Goal: Transaction & Acquisition: Purchase product/service

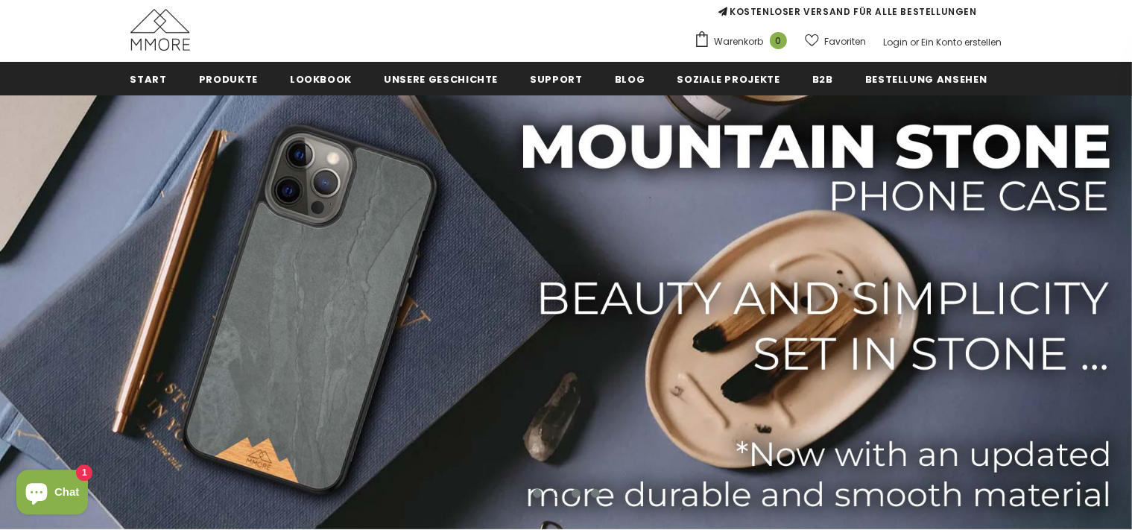
scroll to position [142, 0]
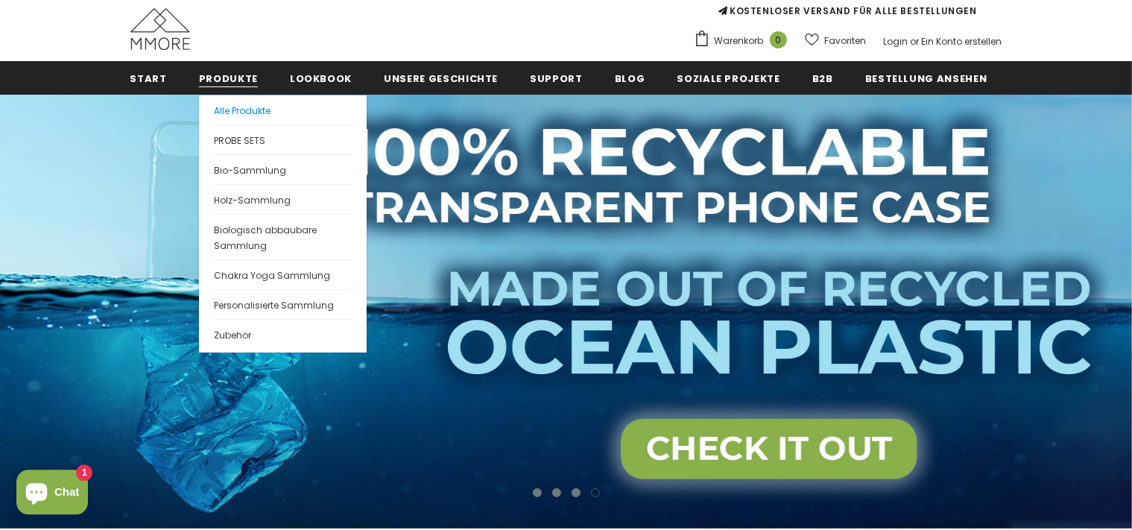
click at [241, 116] on link "Alle Produkte" at bounding box center [283, 109] width 138 height 29
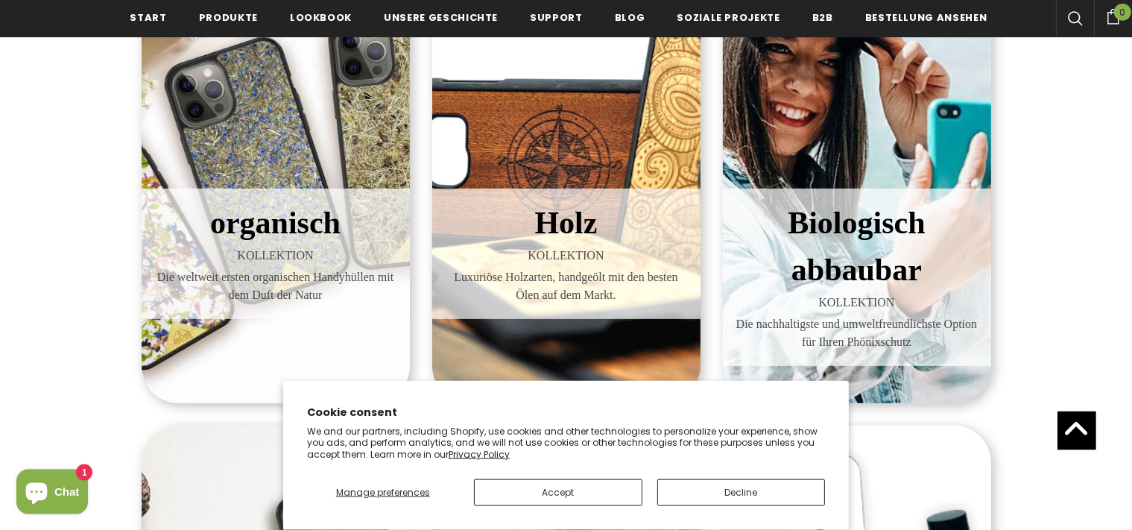
scroll to position [378, 0]
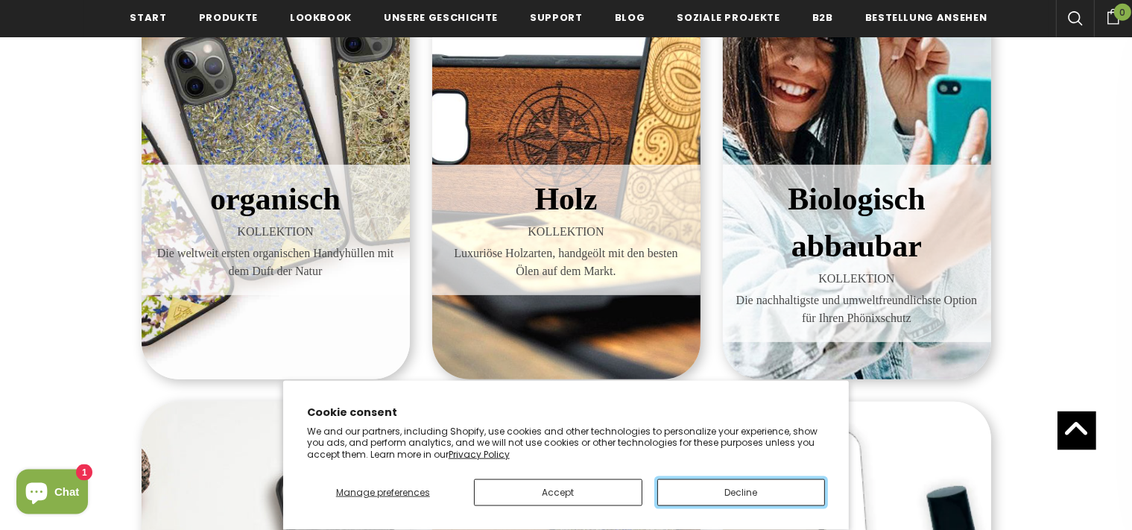
click at [700, 494] on button "Decline" at bounding box center [741, 492] width 168 height 27
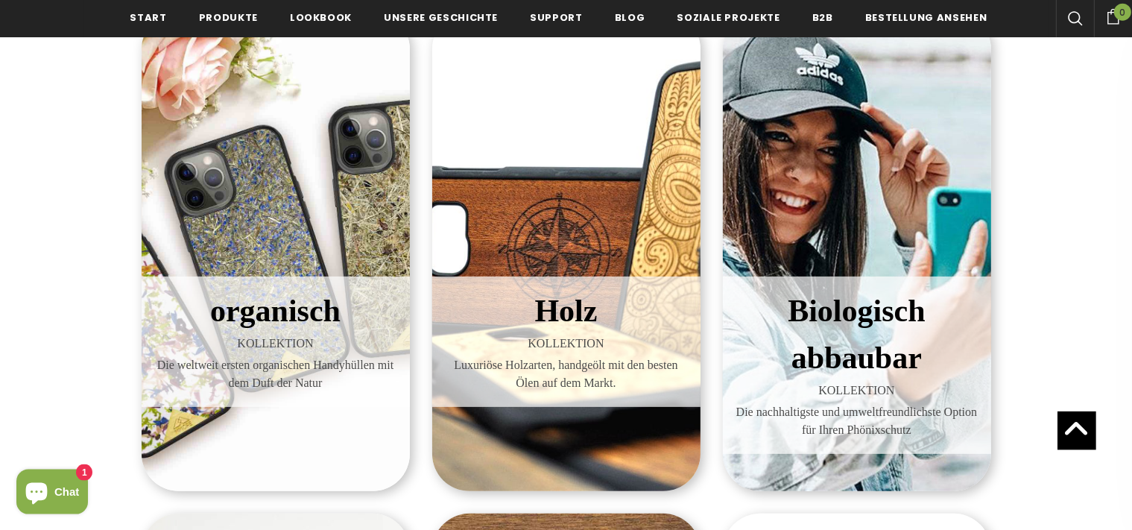
scroll to position [265, 0]
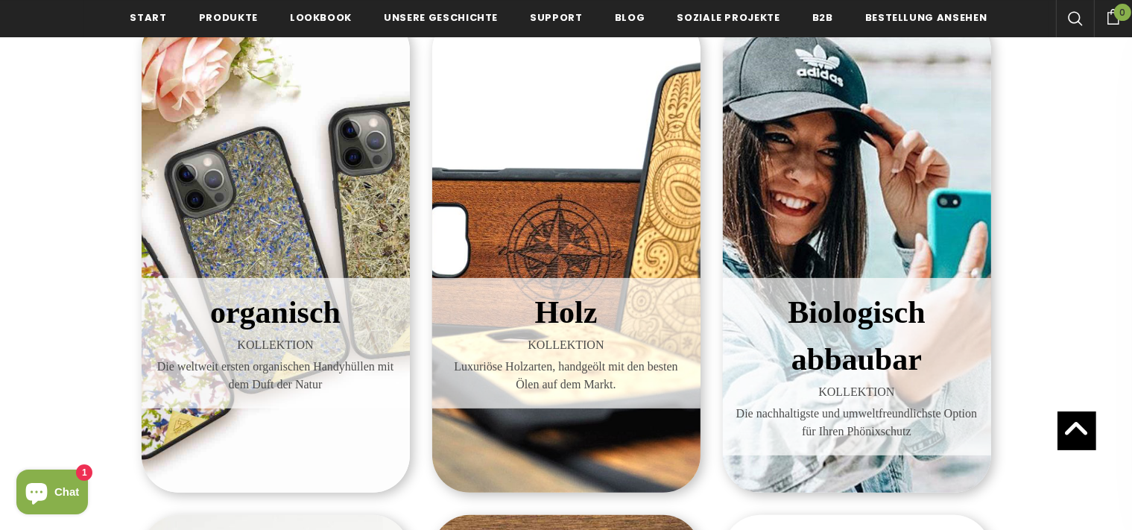
click at [561, 261] on div "Holz KOLLEKTION Luxuriöse Holzarten, handgeölt mit den besten Ölen auf dem Mark…" at bounding box center [566, 252] width 268 height 479
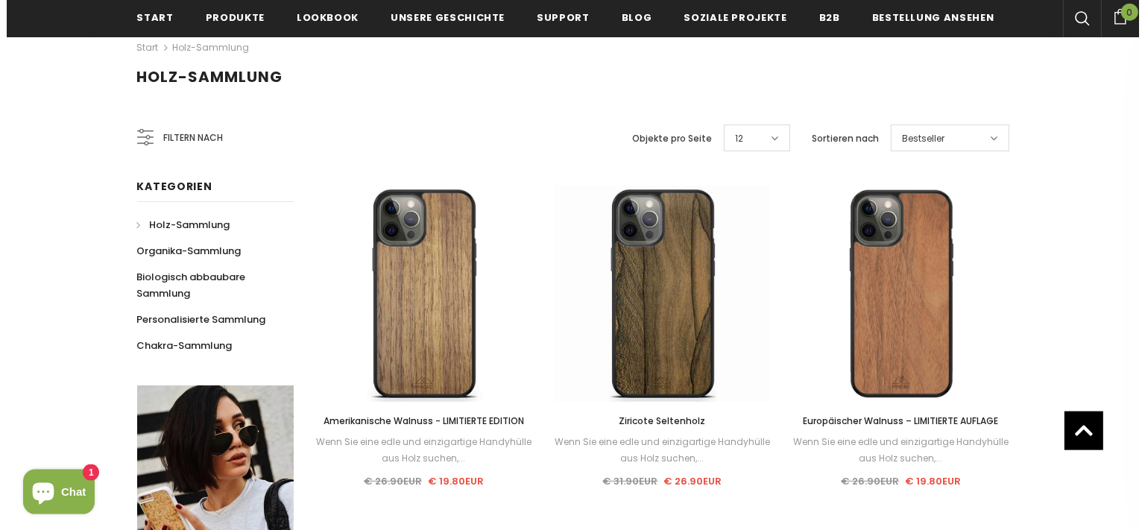
scroll to position [215, 0]
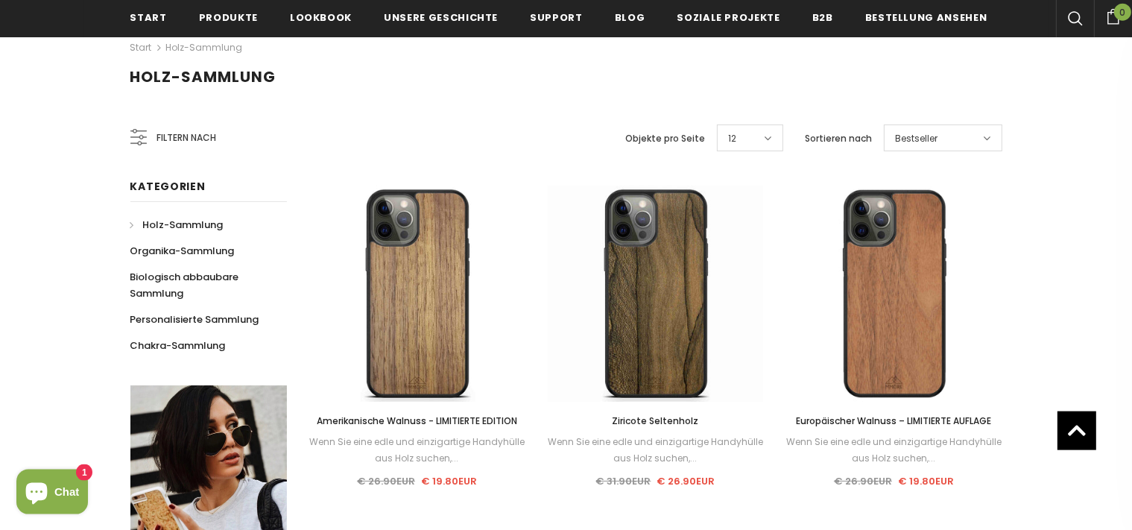
click at [201, 146] on div "Filtern nach" at bounding box center [173, 138] width 86 height 36
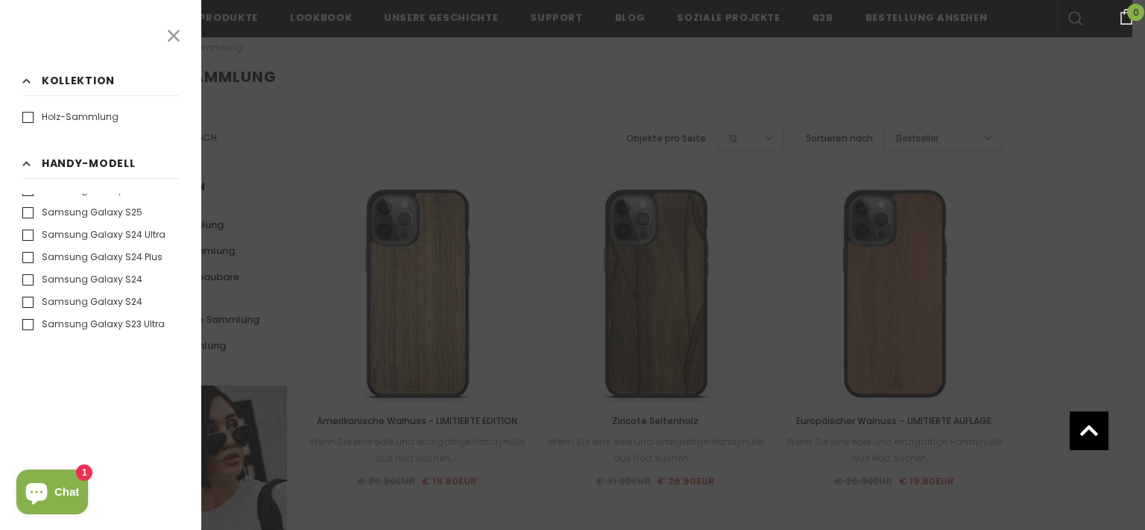
scroll to position [849, 0]
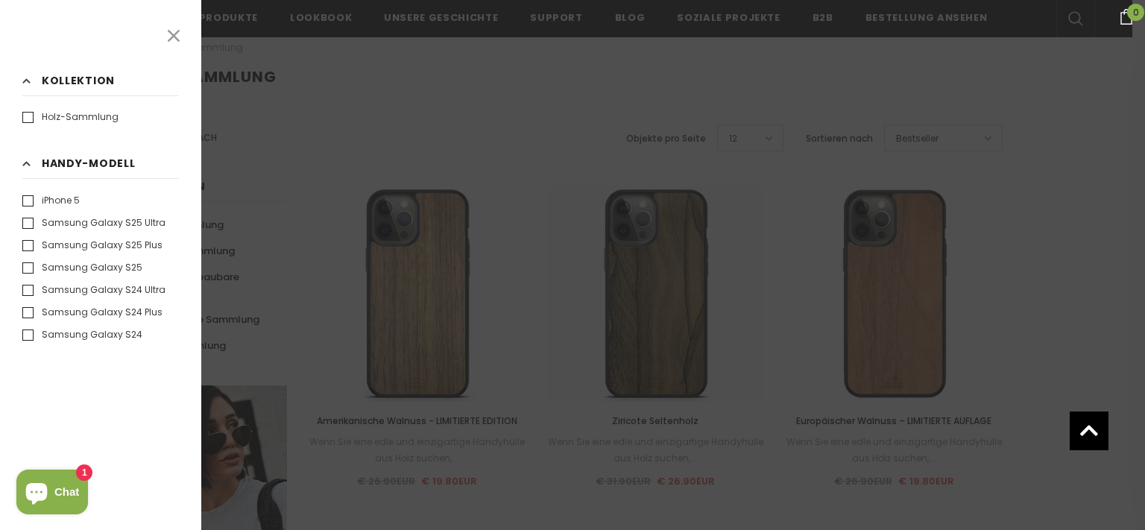
click at [29, 274] on label "Samsung Galaxy S25" at bounding box center [82, 267] width 120 height 15
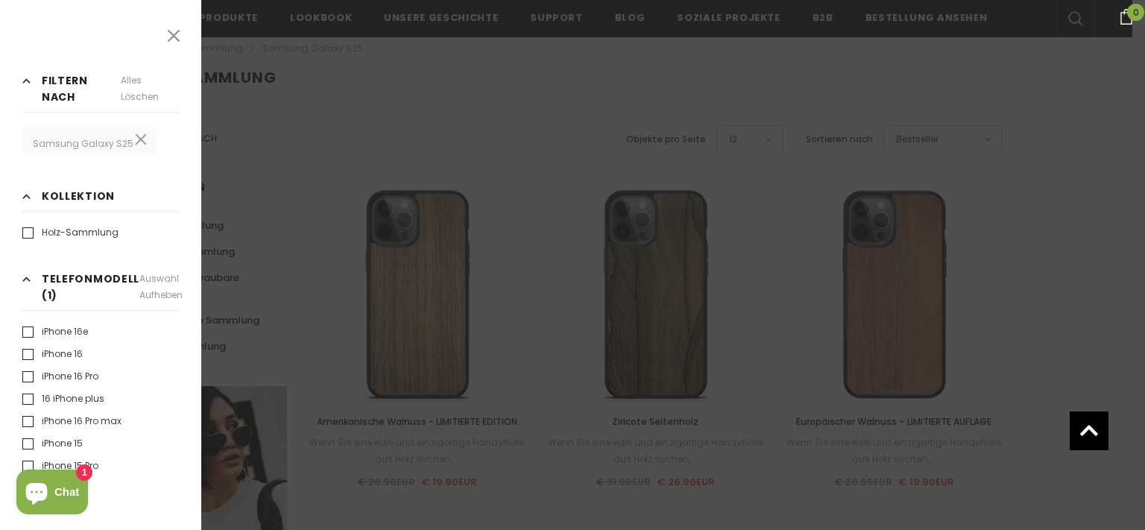
scroll to position [33, 0]
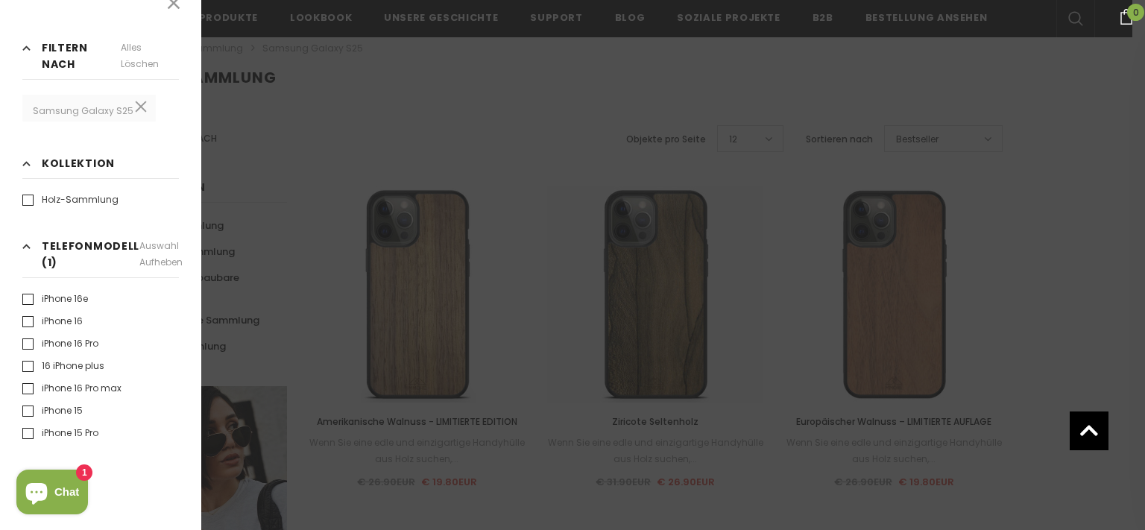
click at [279, 121] on div at bounding box center [572, 265] width 1145 height 530
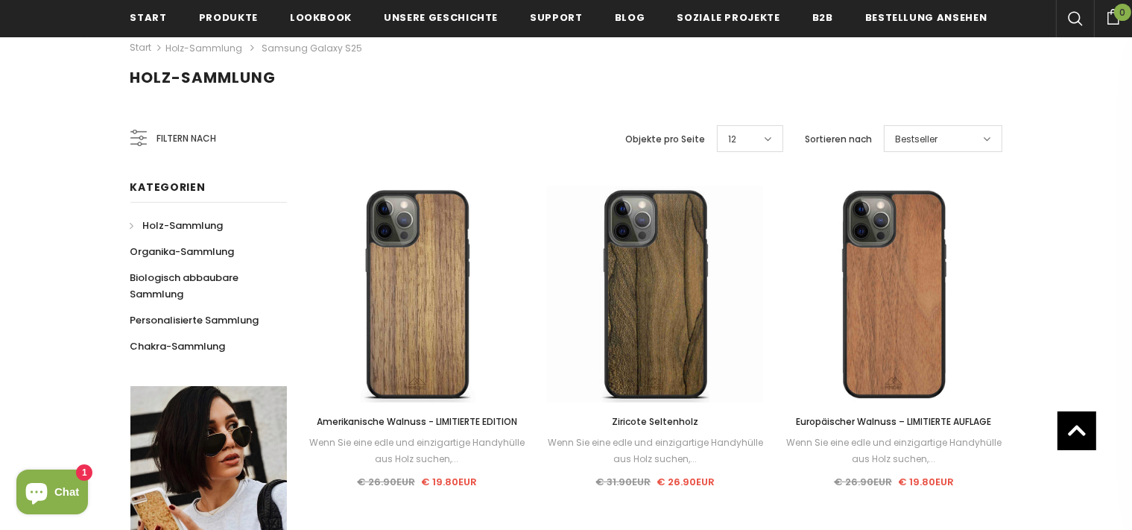
click at [198, 136] on span "Filtern nach" at bounding box center [187, 138] width 60 height 16
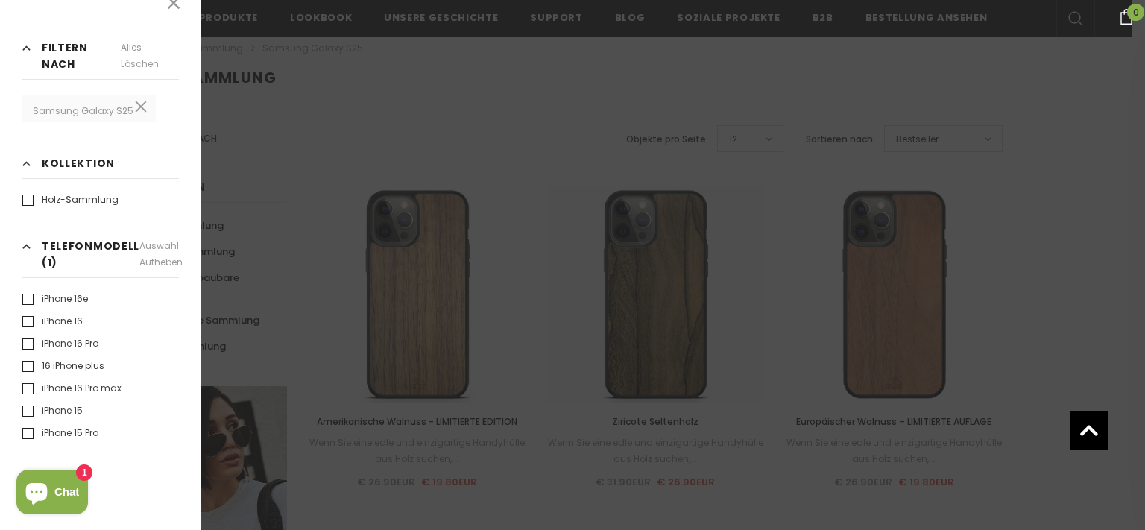
click at [38, 505] on icon "Chat window" at bounding box center [37, 492] width 36 height 36
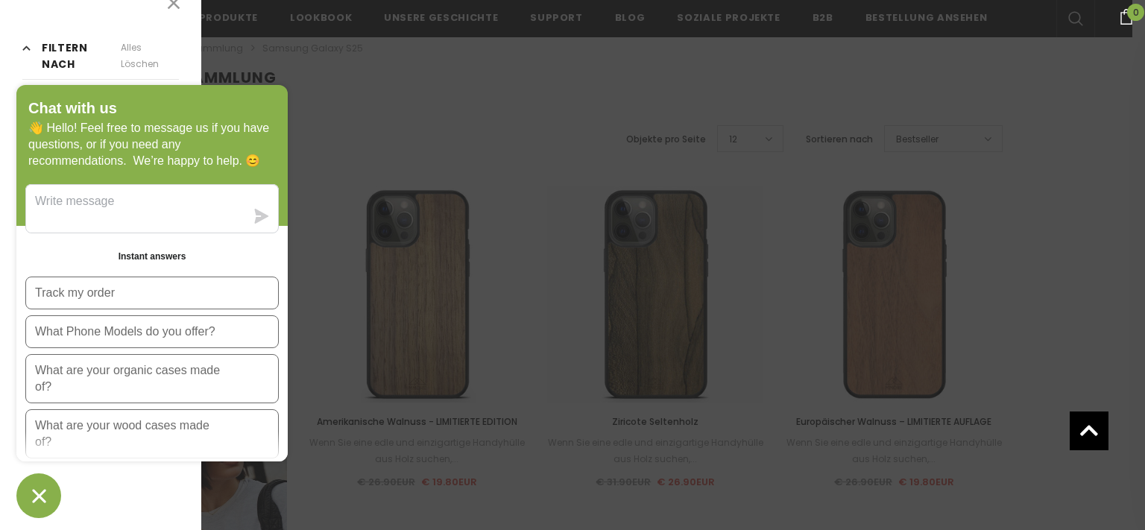
click at [43, 493] on icon "Chat window" at bounding box center [39, 495] width 23 height 23
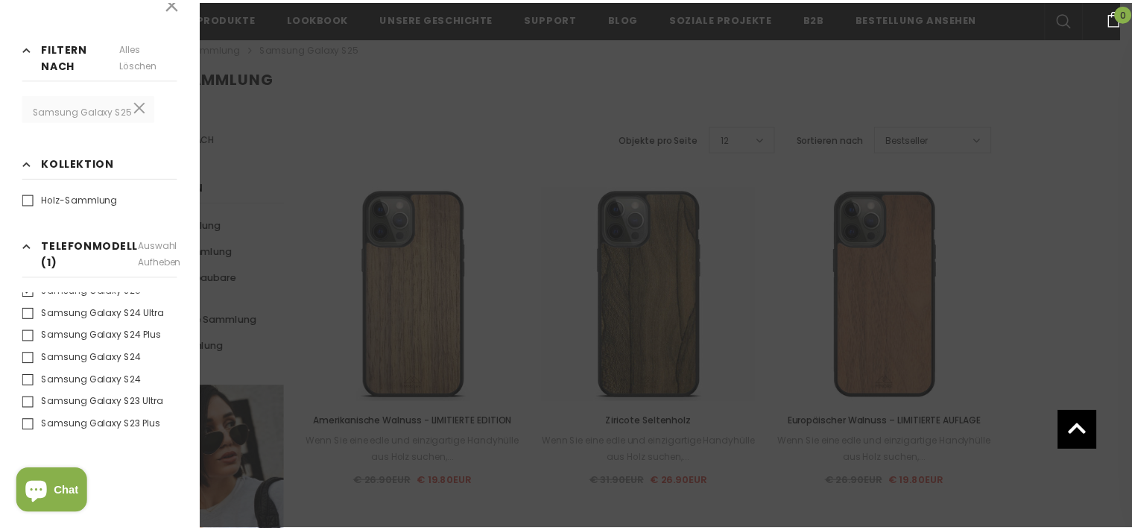
scroll to position [1163, 0]
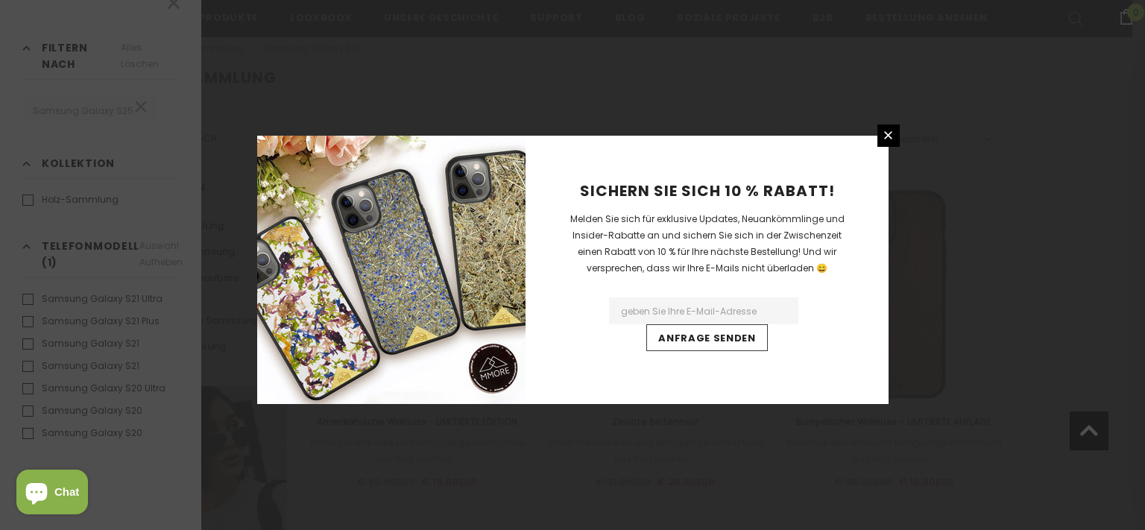
click at [857, 160] on div "Sichern Sie sich 10 % Rabatt! Melden Sie sich für exklusive Updates, Neuankömml…" at bounding box center [706, 270] width 363 height 268
click at [879, 139] on link at bounding box center [888, 135] width 22 height 22
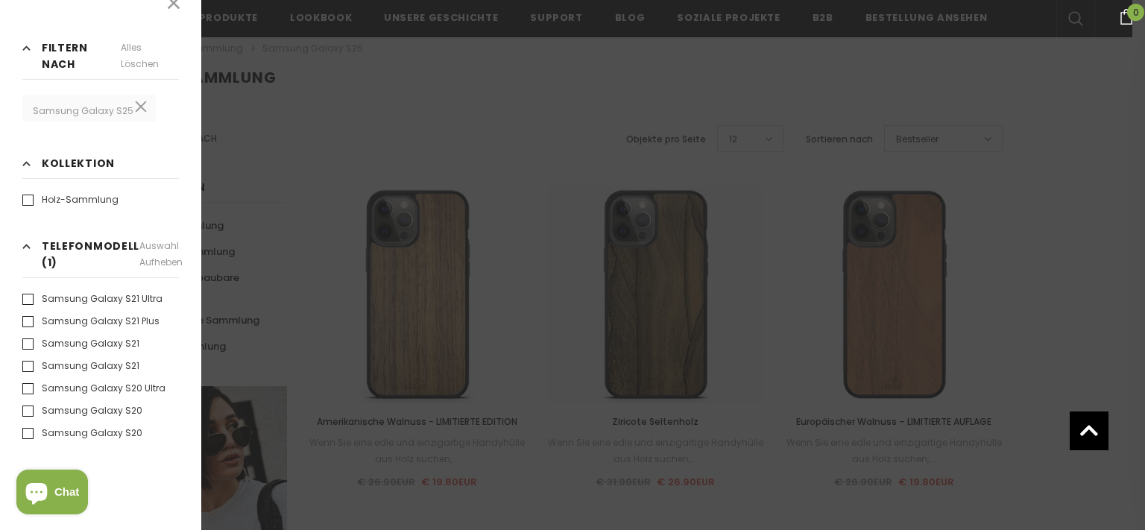
click at [556, 145] on div at bounding box center [572, 265] width 1145 height 530
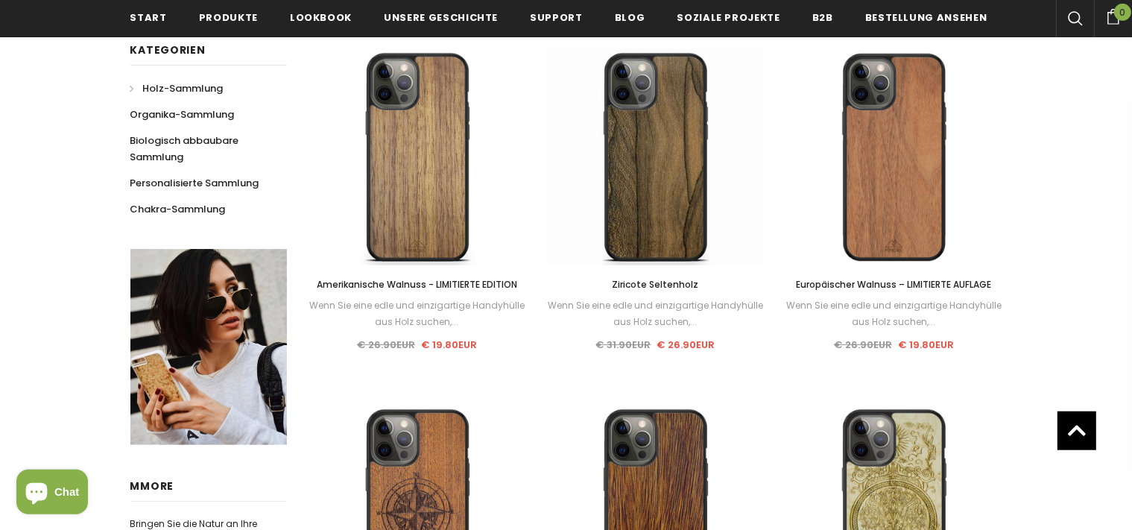
scroll to position [345, 0]
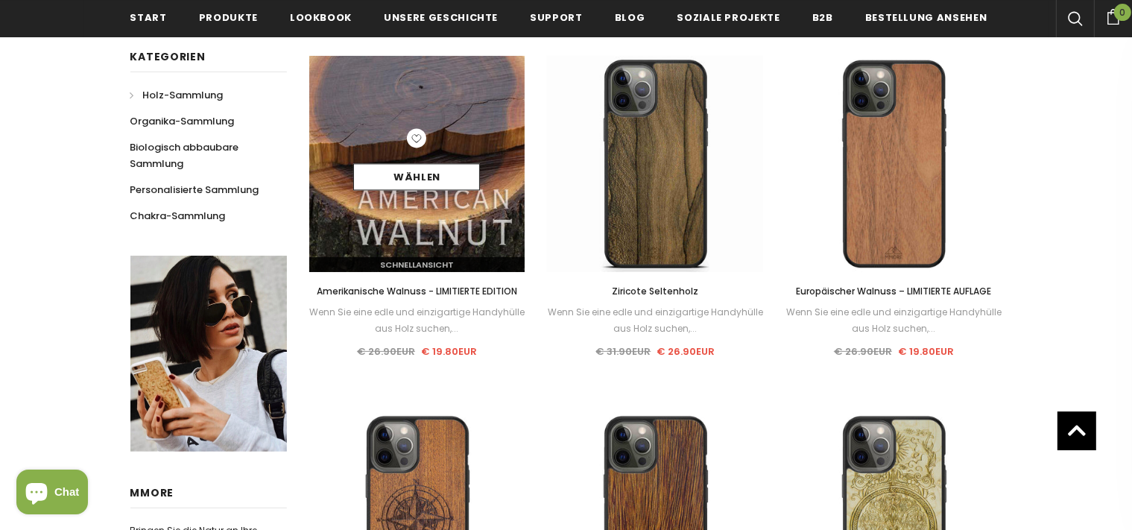
click at [487, 139] on div "Wählen" at bounding box center [417, 164] width 216 height 71
click at [485, 171] on div "Wählen" at bounding box center [417, 164] width 216 height 71
click at [455, 110] on img at bounding box center [417, 164] width 216 height 216
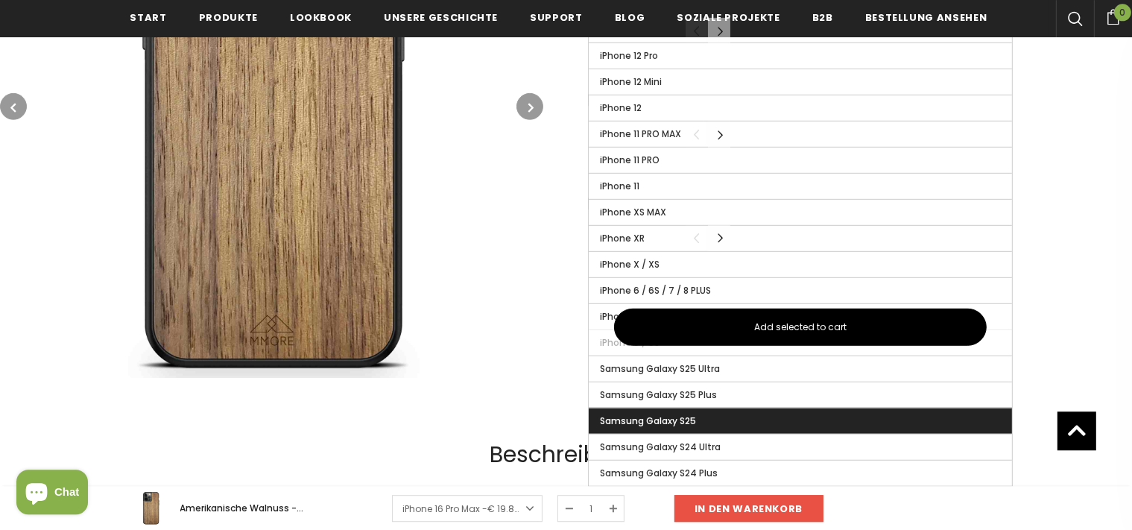
scroll to position [864, 0]
click at [683, 414] on span "Samsung Galaxy S25" at bounding box center [648, 420] width 96 height 13
click at [0, 0] on input "Samsung Galaxy S25" at bounding box center [0, 0] width 0 height 0
click at [683, 414] on span "Samsung Galaxy S25" at bounding box center [650, 420] width 101 height 13
click at [0, 0] on input "Samsung Galaxy S25" at bounding box center [0, 0] width 0 height 0
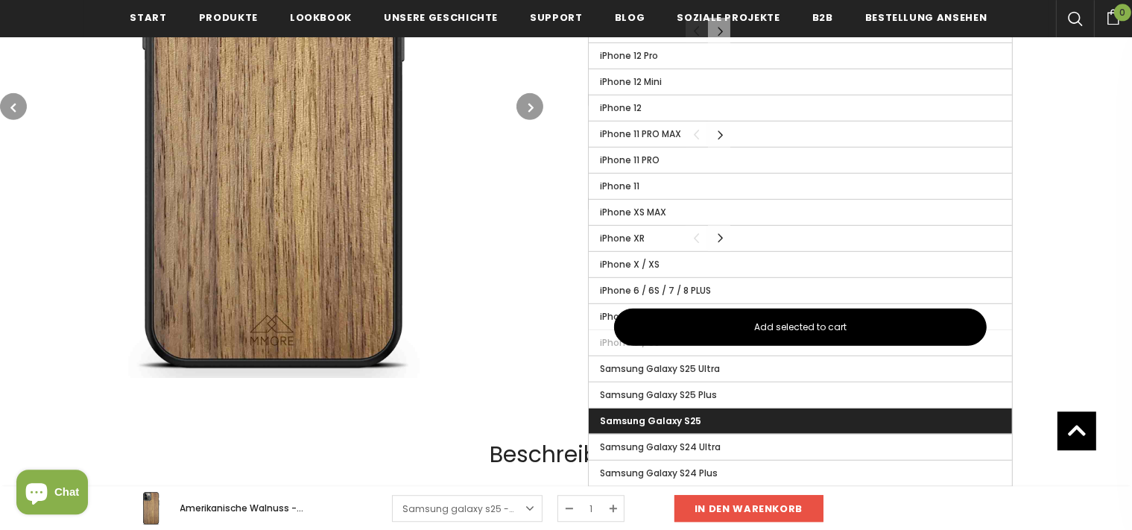
click at [702, 414] on label "Samsung Galaxy S25" at bounding box center [800, 420] width 423 height 25
click at [0, 0] on input "Samsung Galaxy S25" at bounding box center [0, 0] width 0 height 0
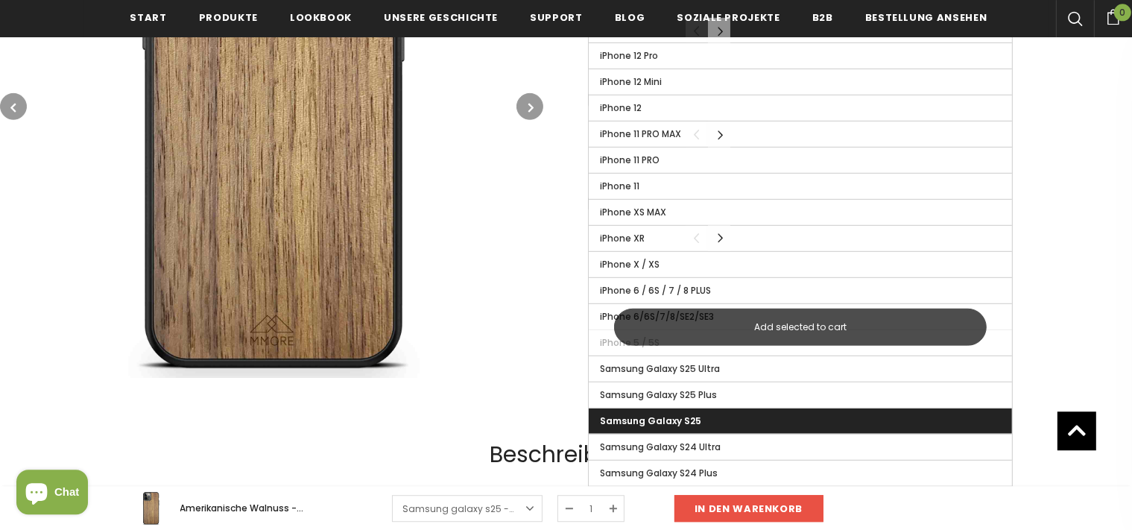
click at [752, 330] on button "Add selected to cart" at bounding box center [800, 327] width 373 height 37
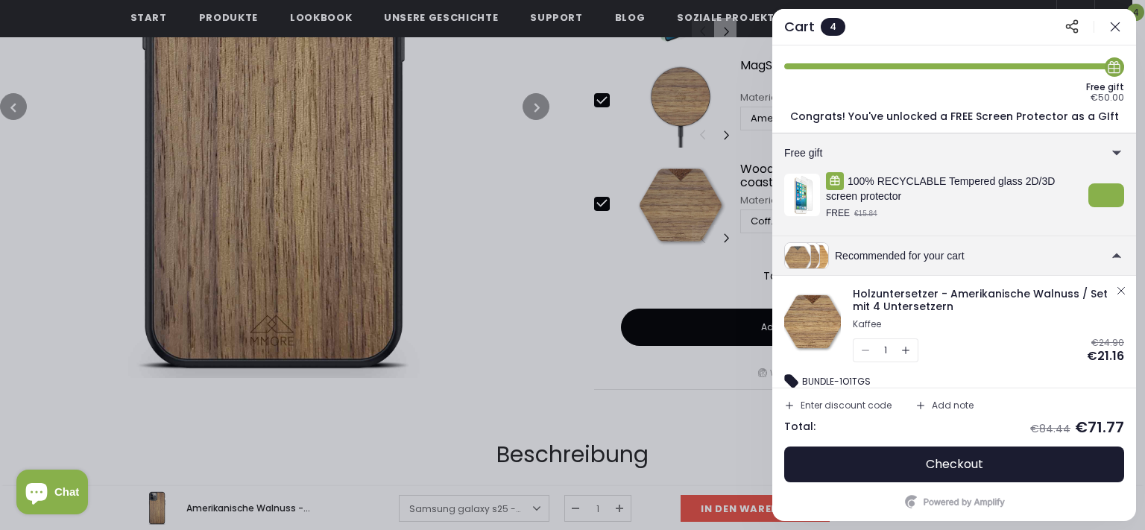
click at [1123, 25] on button "button" at bounding box center [1115, 27] width 18 height 18
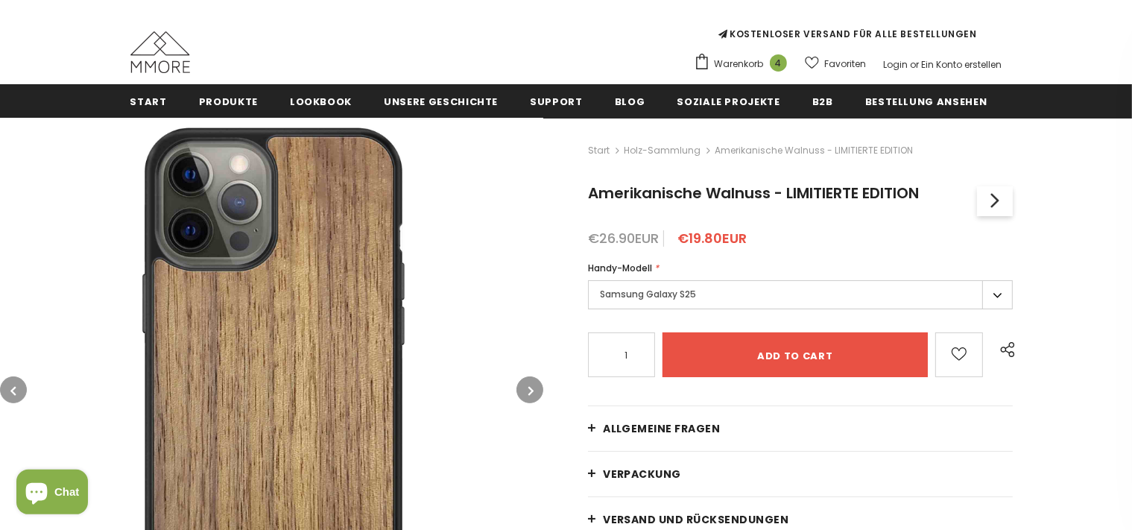
scroll to position [117, 0]
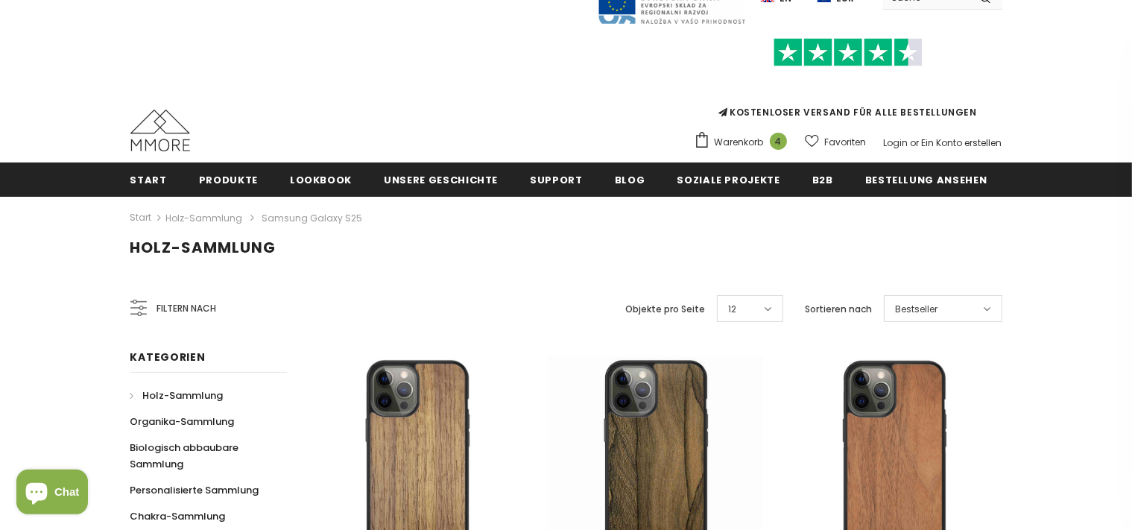
scroll to position [41, 0]
